Goal: Information Seeking & Learning: Learn about a topic

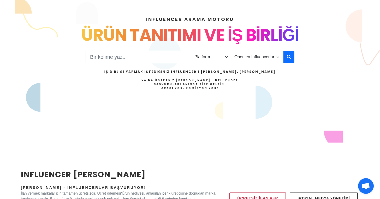
scroll to position [61, 0]
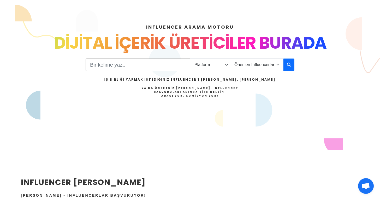
click at [168, 65] on input "Search" at bounding box center [137, 65] width 105 height 13
click at [218, 64] on select "Platform Instagram Facebook Youtube Tiktok Twitter Twitch" at bounding box center [211, 65] width 42 height 13
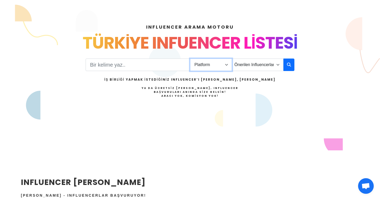
select select "1"
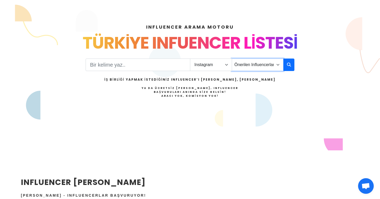
click at [248, 66] on select "Önerilen Influencerlar Aile & [PERSON_NAME] & [PERSON_NAME] [PERSON_NAME] & Giy…" at bounding box center [257, 65] width 52 height 13
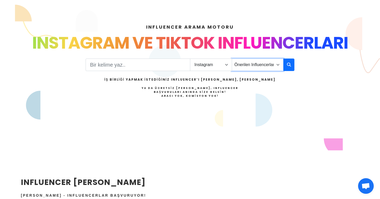
select select "1"
click at [288, 65] on icon "button" at bounding box center [288, 65] width 4 height 6
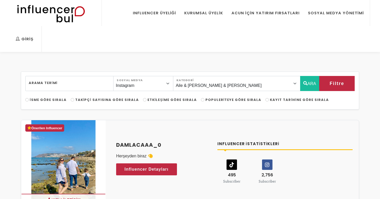
select select "1"
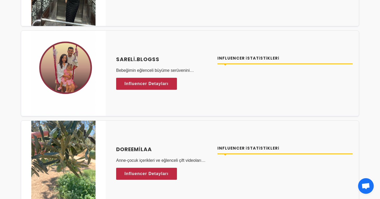
scroll to position [1448, 0]
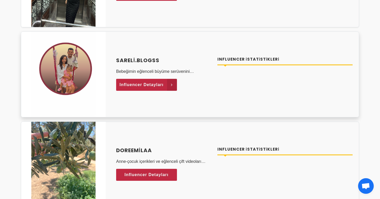
click at [167, 86] on icon at bounding box center [172, 85] width 10 height 12
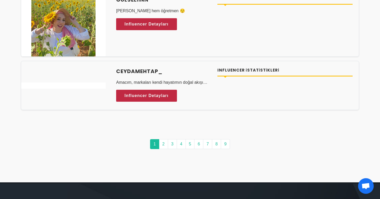
scroll to position [2568, 0]
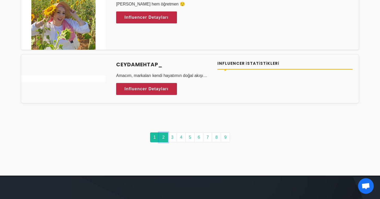
click at [161, 138] on link "2" at bounding box center [163, 138] width 9 height 10
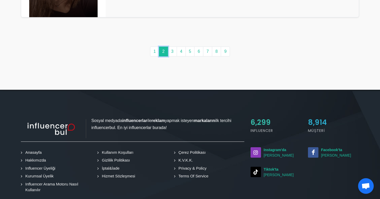
scroll to position [2784, 0]
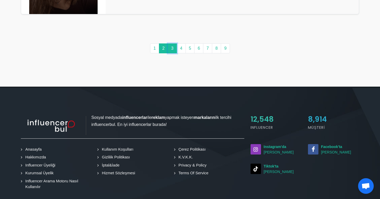
click at [174, 46] on link "3" at bounding box center [172, 49] width 9 height 10
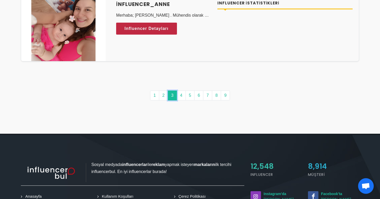
scroll to position [2709, 0]
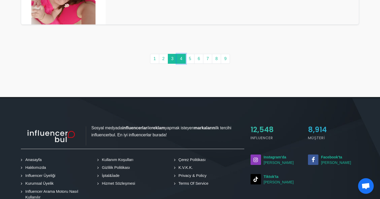
click at [181, 60] on link "4" at bounding box center [180, 59] width 9 height 10
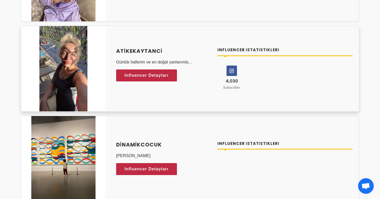
scroll to position [2336, 0]
